Goal: Task Accomplishment & Management: Use online tool/utility

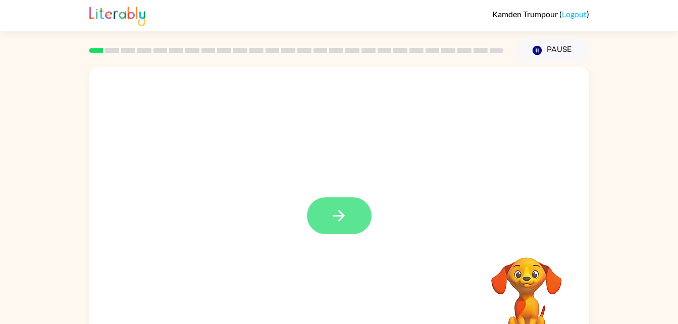
click at [324, 215] on button "button" at bounding box center [339, 215] width 65 height 37
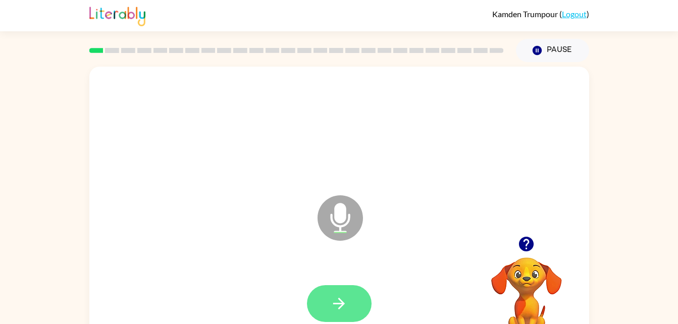
click at [346, 302] on icon "button" at bounding box center [339, 304] width 18 height 18
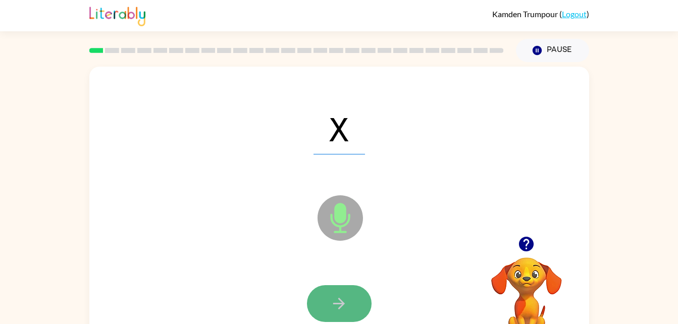
click at [350, 306] on button "button" at bounding box center [339, 303] width 65 height 37
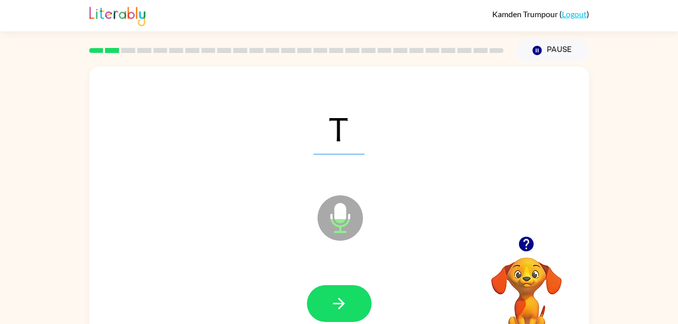
click at [350, 306] on button "button" at bounding box center [339, 303] width 65 height 37
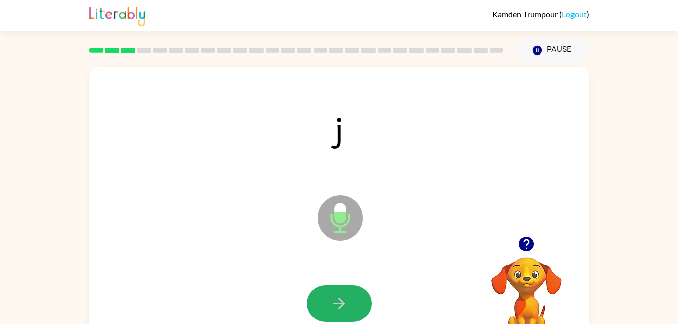
click at [327, 296] on button "button" at bounding box center [339, 303] width 65 height 37
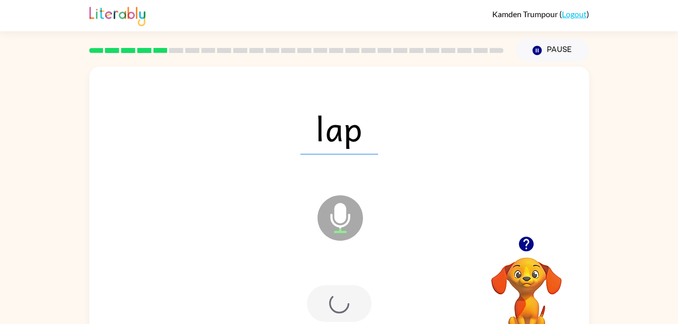
click at [327, 296] on div at bounding box center [339, 303] width 65 height 37
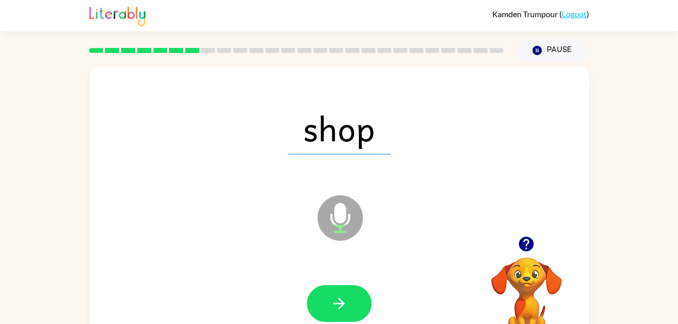
click at [327, 296] on button "button" at bounding box center [339, 303] width 65 height 37
click at [361, 203] on icon "Microphone The Microphone is here when it is your turn to talk" at bounding box center [391, 231] width 152 height 76
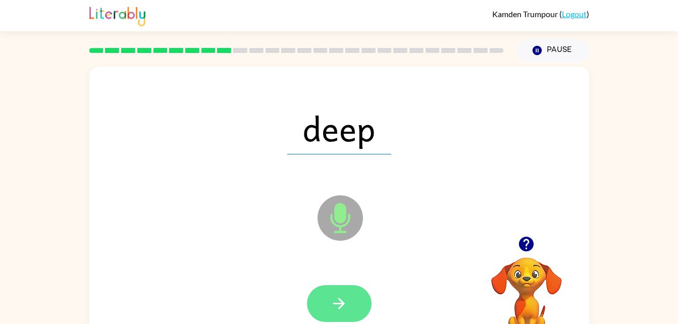
click at [317, 315] on button "button" at bounding box center [339, 303] width 65 height 37
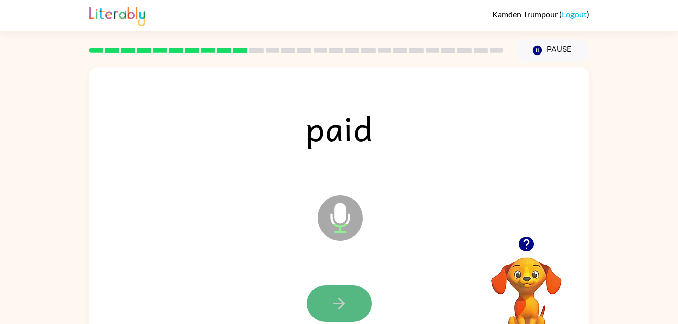
click at [344, 301] on icon "button" at bounding box center [339, 304] width 18 height 18
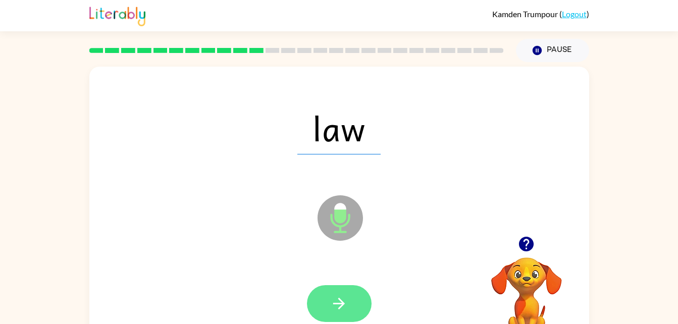
click at [342, 305] on icon "button" at bounding box center [339, 304] width 12 height 12
click at [323, 287] on button "button" at bounding box center [339, 303] width 65 height 37
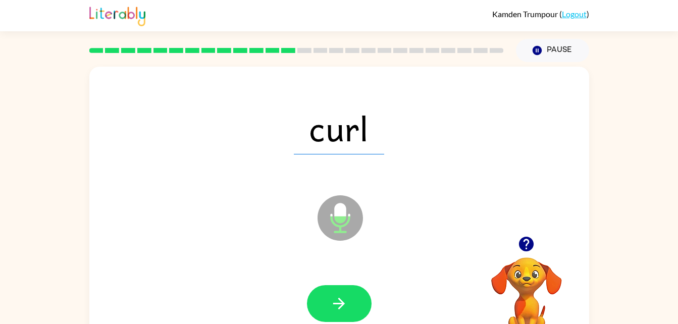
drag, startPoint x: 295, startPoint y: 264, endPoint x: 316, endPoint y: 234, distance: 36.3
click at [316, 234] on div "curl Microphone The Microphone is here when it is your turn to talk" at bounding box center [339, 211] width 500 height 288
click at [352, 291] on button "button" at bounding box center [339, 303] width 65 height 37
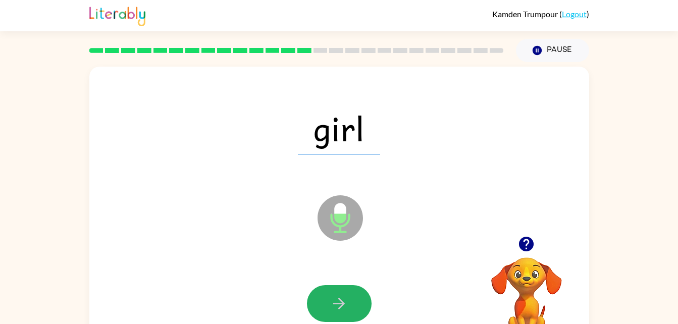
click at [352, 296] on button "button" at bounding box center [339, 303] width 65 height 37
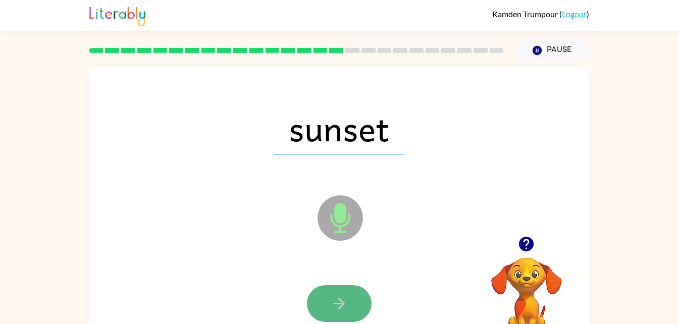
click at [329, 309] on button "button" at bounding box center [339, 303] width 65 height 37
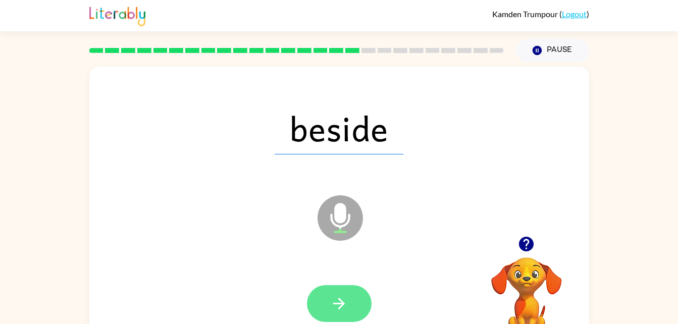
click at [337, 319] on button "button" at bounding box center [339, 303] width 65 height 37
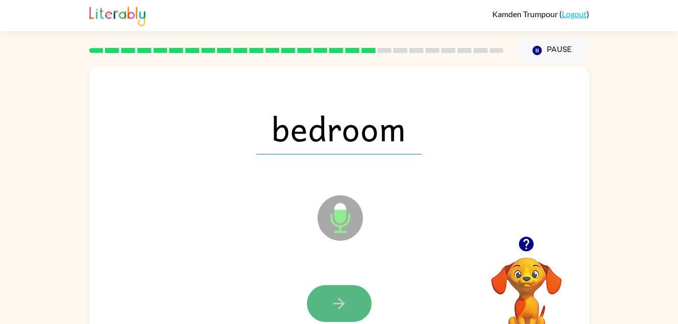
click at [348, 302] on button "button" at bounding box center [339, 303] width 65 height 37
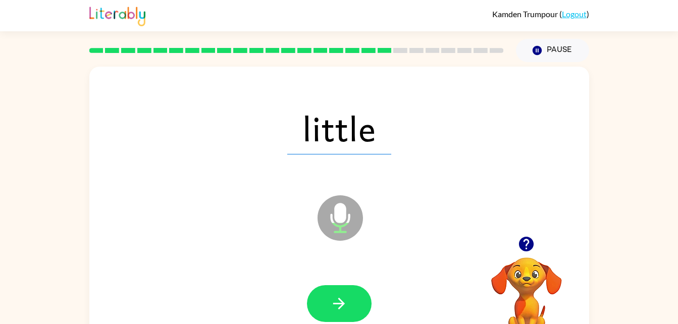
click at [329, 283] on div at bounding box center [340, 304] width 480 height 83
click at [331, 286] on button "button" at bounding box center [339, 303] width 65 height 37
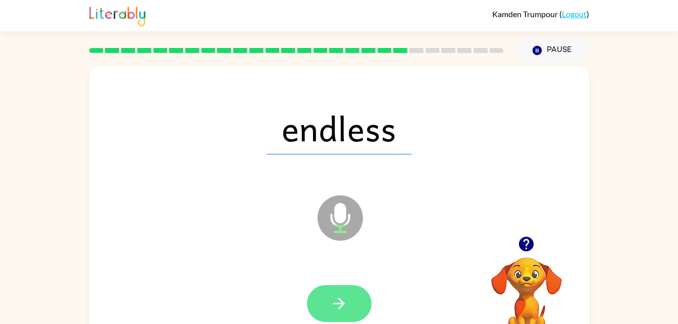
click at [337, 296] on icon "button" at bounding box center [339, 304] width 18 height 18
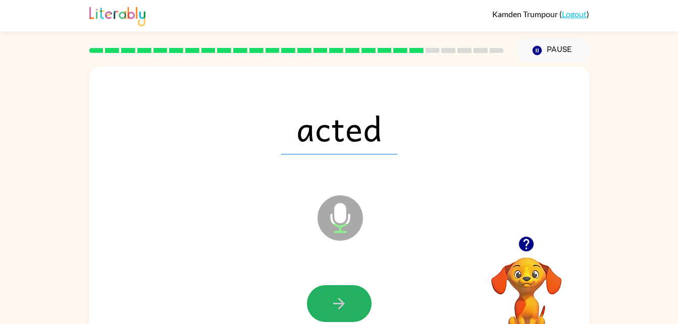
click at [337, 296] on icon "button" at bounding box center [339, 304] width 18 height 18
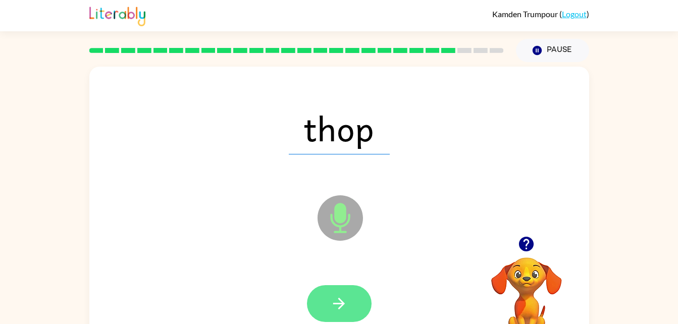
click at [340, 309] on icon "button" at bounding box center [339, 304] width 12 height 12
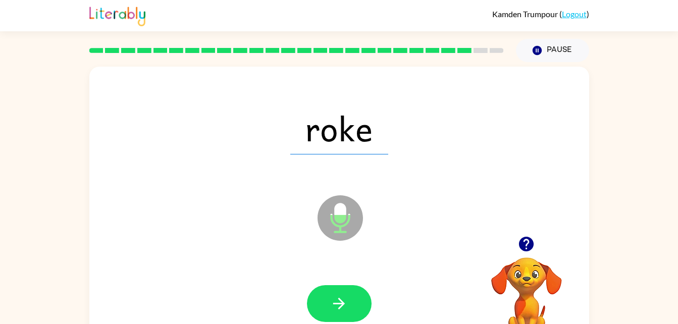
click at [340, 309] on icon "button" at bounding box center [339, 304] width 12 height 12
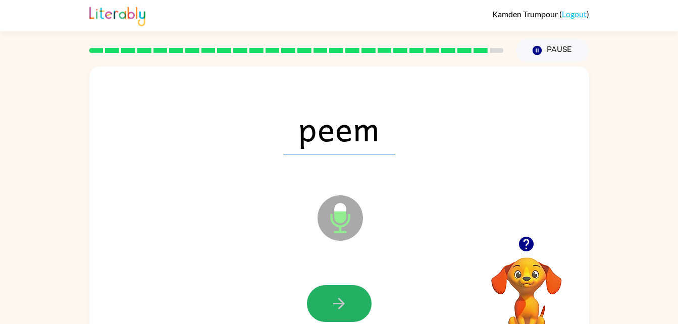
click at [340, 309] on icon "button" at bounding box center [339, 304] width 12 height 12
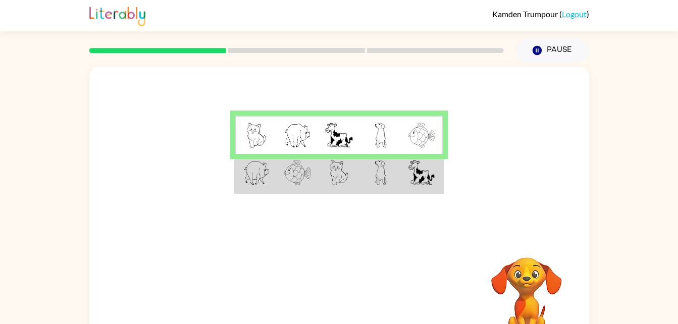
click at [513, 221] on div at bounding box center [339, 152] width 500 height 170
click at [482, 209] on div at bounding box center [339, 152] width 500 height 170
click at [585, 15] on link "Logout" at bounding box center [574, 14] width 25 height 10
click at [584, 12] on link "Logout" at bounding box center [574, 14] width 25 height 10
click at [584, 14] on link "Logout" at bounding box center [574, 14] width 25 height 10
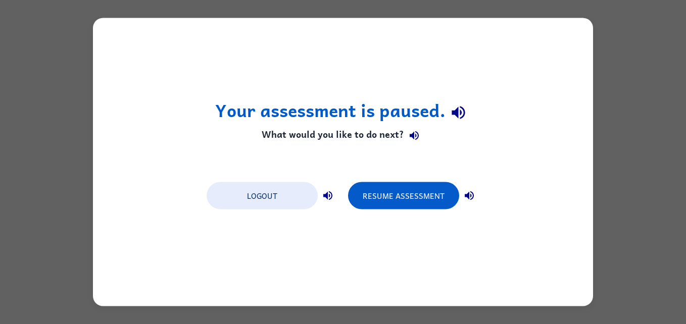
click at [657, 120] on div "Your assessment is paused. What would you like to do next? Logout Resume Assess…" at bounding box center [343, 162] width 686 height 324
click at [392, 196] on button "Resume Assessment" at bounding box center [403, 195] width 111 height 27
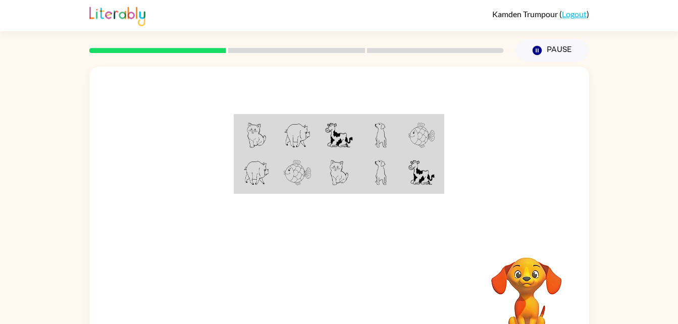
click at [480, 230] on div at bounding box center [339, 152] width 500 height 170
click at [250, 133] on img at bounding box center [256, 135] width 19 height 25
click at [488, 254] on video "Your browser must support playing .mp4 files to use Literably. Please try using…" at bounding box center [526, 292] width 101 height 101
click at [392, 176] on td at bounding box center [380, 173] width 41 height 39
click at [414, 161] on img at bounding box center [422, 172] width 26 height 25
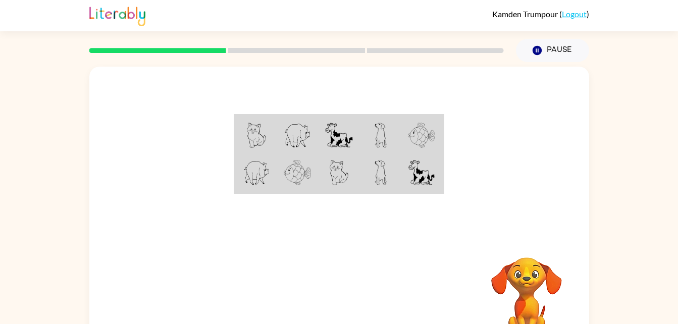
click at [428, 174] on img at bounding box center [422, 172] width 26 height 25
click at [543, 50] on button "Pause Pause" at bounding box center [552, 50] width 73 height 23
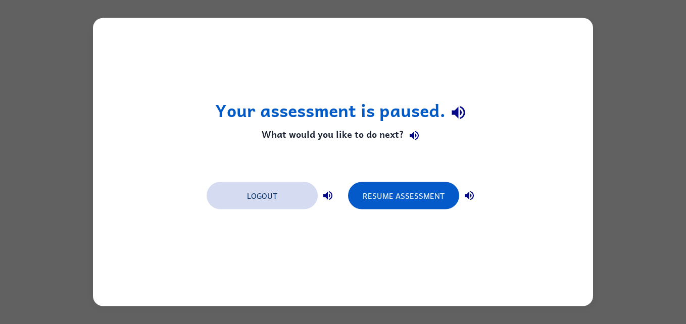
click at [276, 201] on button "Logout" at bounding box center [262, 195] width 111 height 27
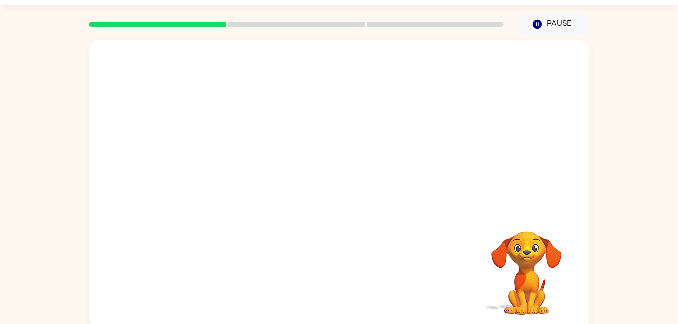
scroll to position [31, 0]
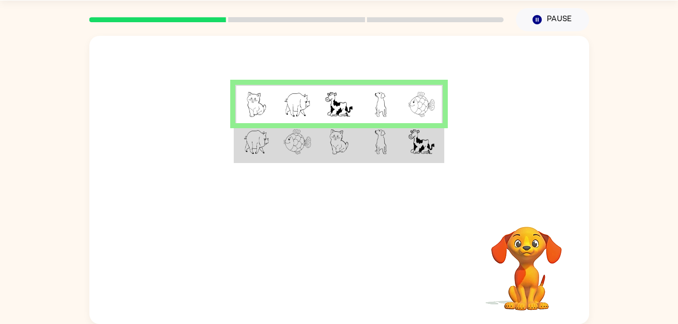
click at [371, 101] on td at bounding box center [380, 104] width 41 height 39
click at [385, 152] on img at bounding box center [381, 141] width 12 height 25
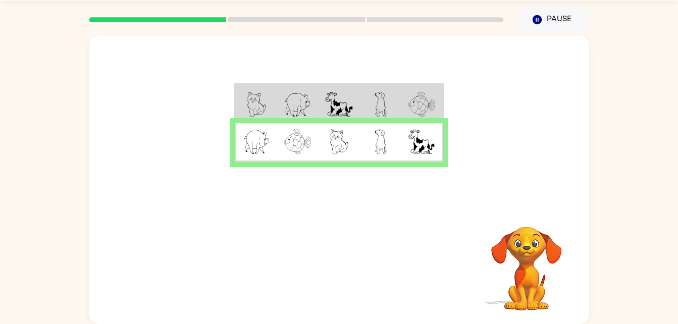
click at [270, 106] on td at bounding box center [255, 104] width 41 height 39
click at [325, 242] on div "Your browser must support playing .mp4 files to use Literably. Please try using…" at bounding box center [339, 268] width 500 height 114
click at [338, 265] on icon "button" at bounding box center [339, 268] width 18 height 18
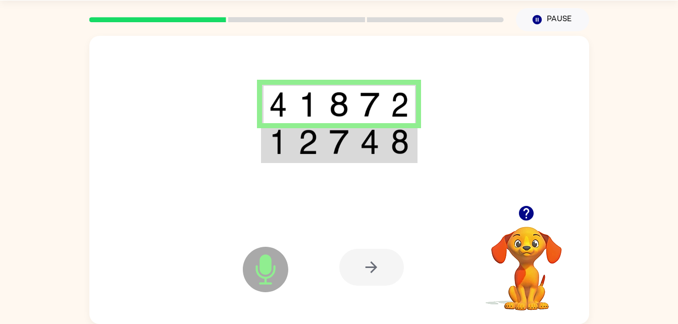
click at [323, 137] on td at bounding box center [308, 142] width 31 height 39
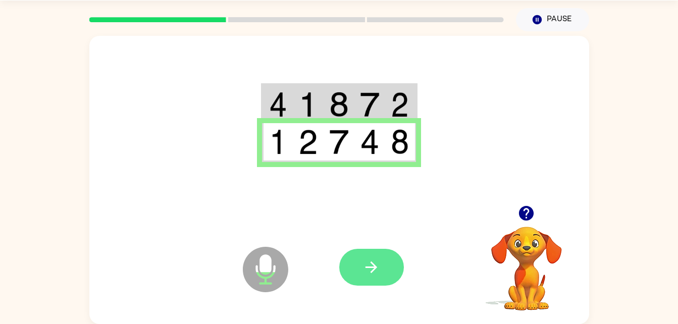
click at [369, 263] on icon "button" at bounding box center [372, 268] width 18 height 18
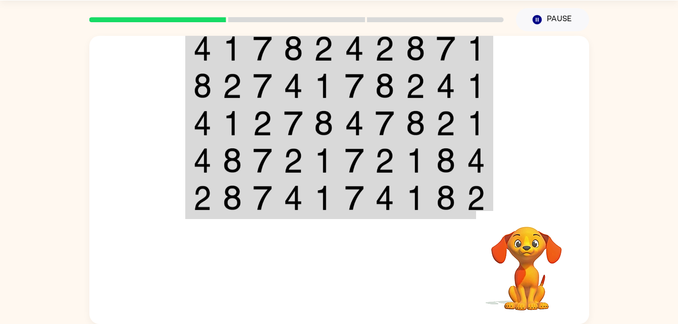
click at [295, 118] on img at bounding box center [293, 123] width 19 height 25
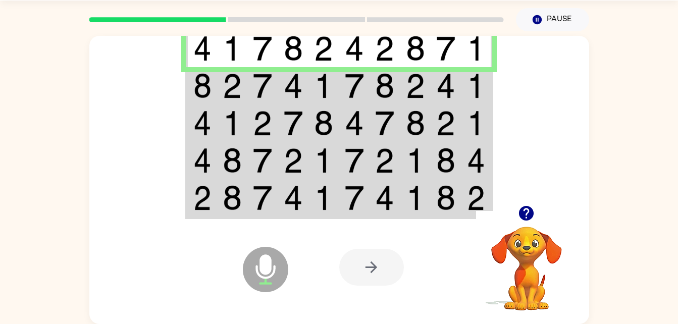
click at [281, 80] on td at bounding box center [293, 85] width 31 height 37
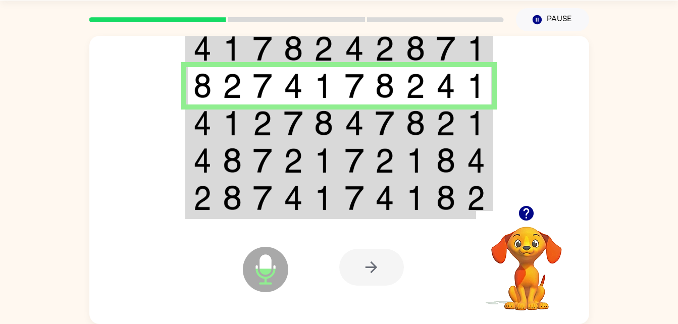
click at [223, 115] on img at bounding box center [232, 123] width 19 height 25
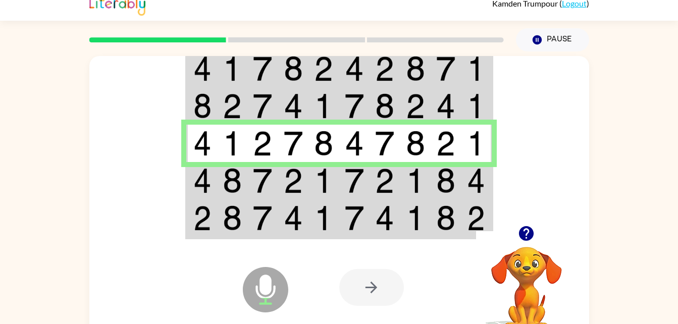
scroll to position [0, 0]
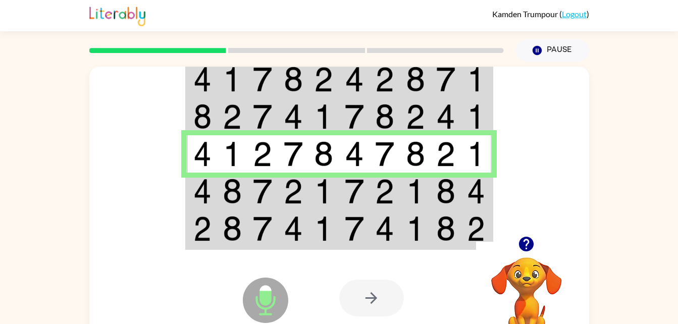
click at [196, 193] on img at bounding box center [202, 191] width 18 height 25
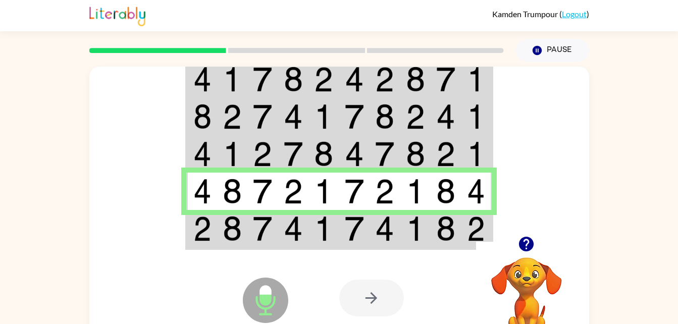
click at [191, 228] on td at bounding box center [201, 229] width 31 height 39
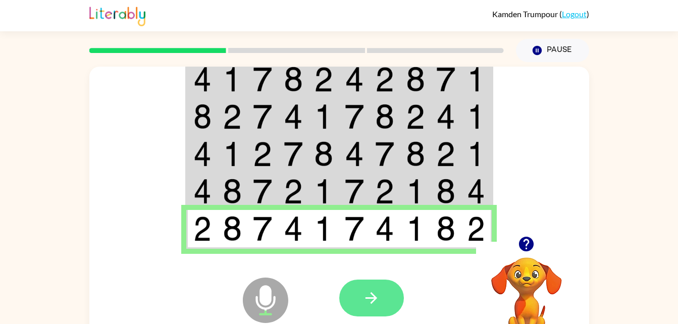
click at [370, 298] on icon "button" at bounding box center [372, 298] width 12 height 12
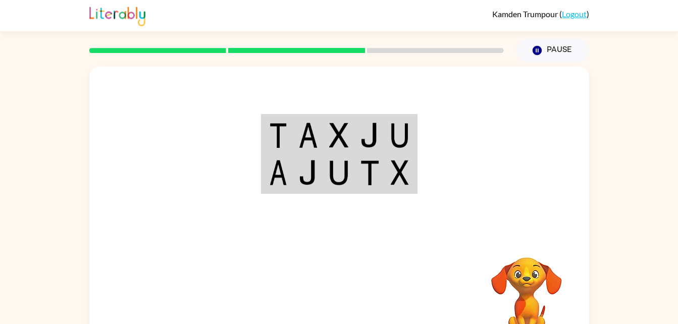
click at [282, 132] on img at bounding box center [278, 135] width 18 height 25
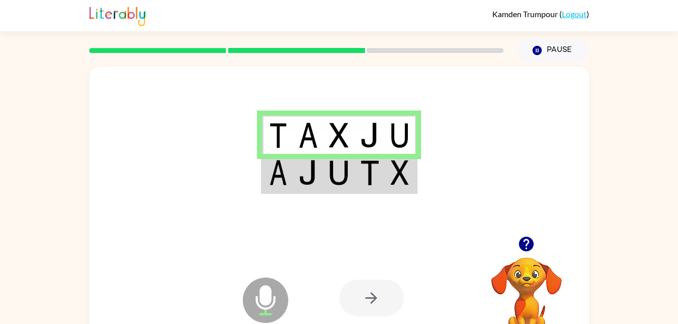
click at [290, 183] on td at bounding box center [277, 173] width 31 height 39
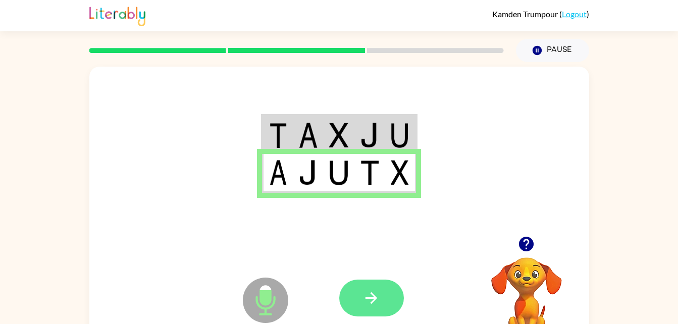
click at [346, 300] on button "button" at bounding box center [371, 298] width 65 height 37
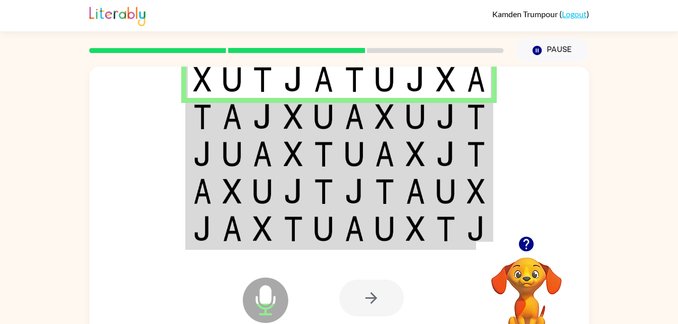
click at [193, 128] on img at bounding box center [202, 116] width 18 height 25
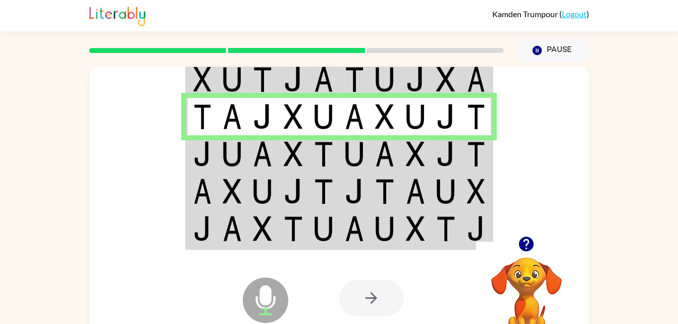
click at [204, 154] on img at bounding box center [202, 153] width 18 height 25
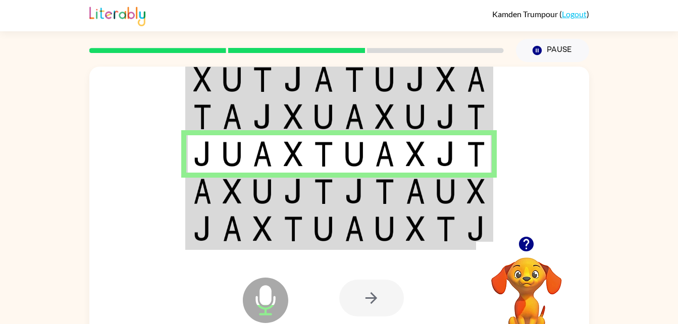
click at [204, 154] on img at bounding box center [202, 153] width 18 height 25
click at [225, 196] on img at bounding box center [232, 191] width 19 height 25
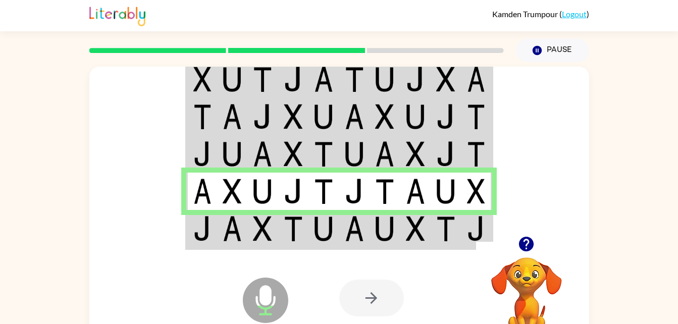
click at [238, 224] on img at bounding box center [232, 228] width 19 height 25
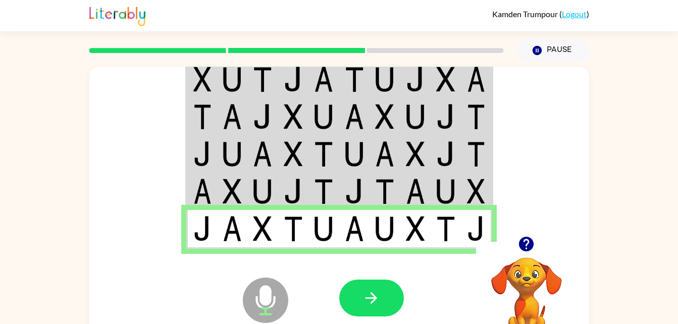
click at [394, 318] on div at bounding box center [413, 298] width 149 height 114
click at [393, 306] on button "button" at bounding box center [371, 298] width 65 height 37
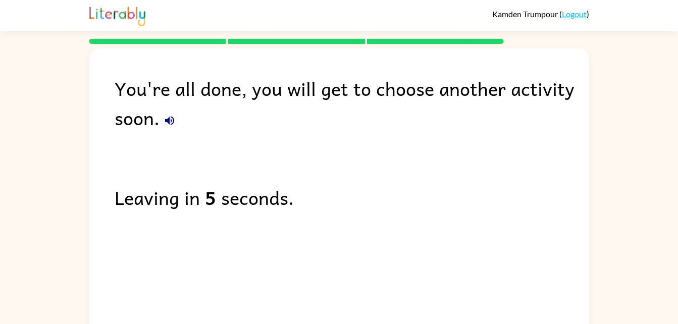
click at [393, 306] on div "You're all done, you will get to choose another activity soon. Leaving in 5 sec…" at bounding box center [339, 189] width 500 height 283
click at [395, 308] on div "You're all done, you will get to choose another activity soon. Leaving in 5 sec…" at bounding box center [339, 189] width 500 height 283
